Goal: Find specific page/section: Find specific page/section

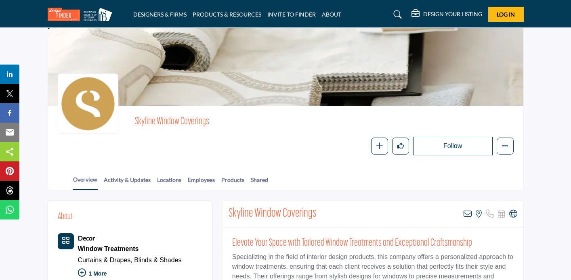
scroll to position [25, 0]
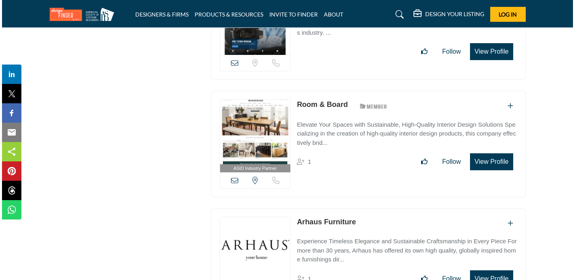
scroll to position [11086, 0]
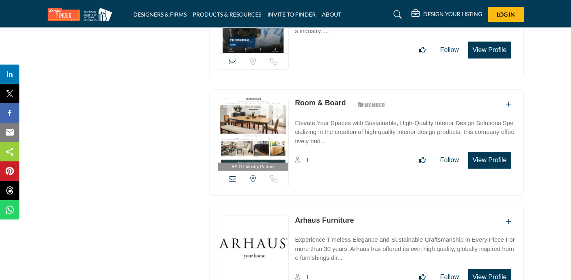
click at [496, 152] on button "View Profile" at bounding box center [489, 160] width 43 height 17
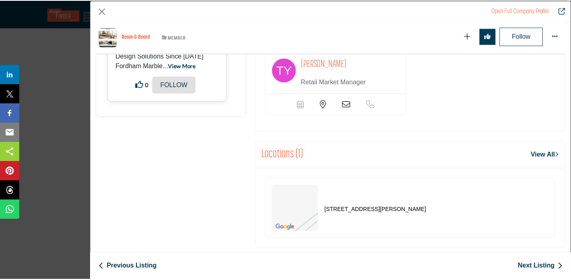
scroll to position [655, 0]
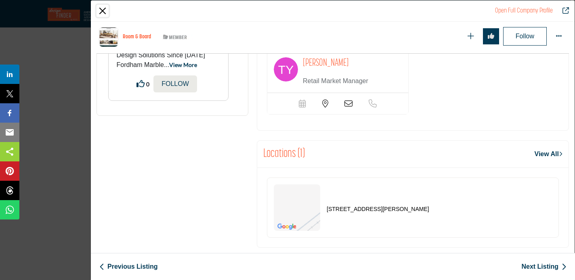
click at [103, 9] on button "Close" at bounding box center [103, 11] width 12 height 12
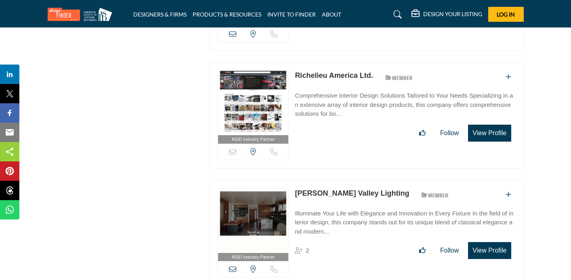
scroll to position [11861, 0]
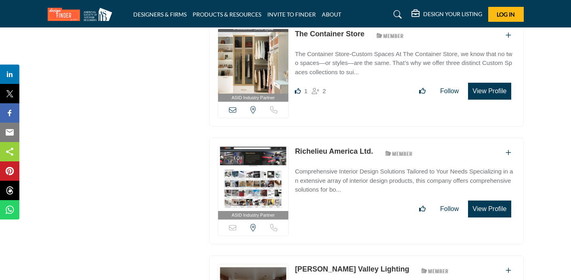
click at [307, 147] on link "Richelieu America Ltd." at bounding box center [334, 151] width 78 height 8
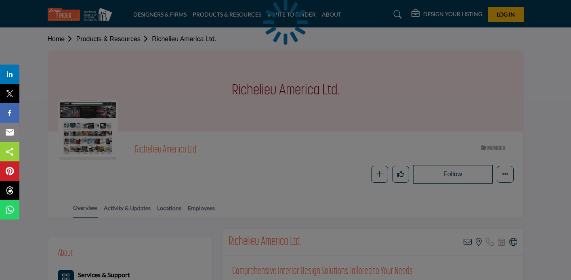
scroll to position [142, 0]
